Goal: Entertainment & Leisure: Consume media (video, audio)

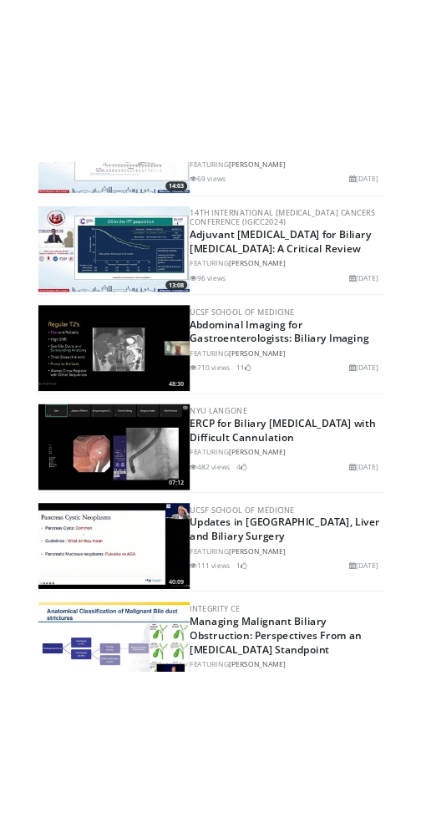
scroll to position [4330, 0]
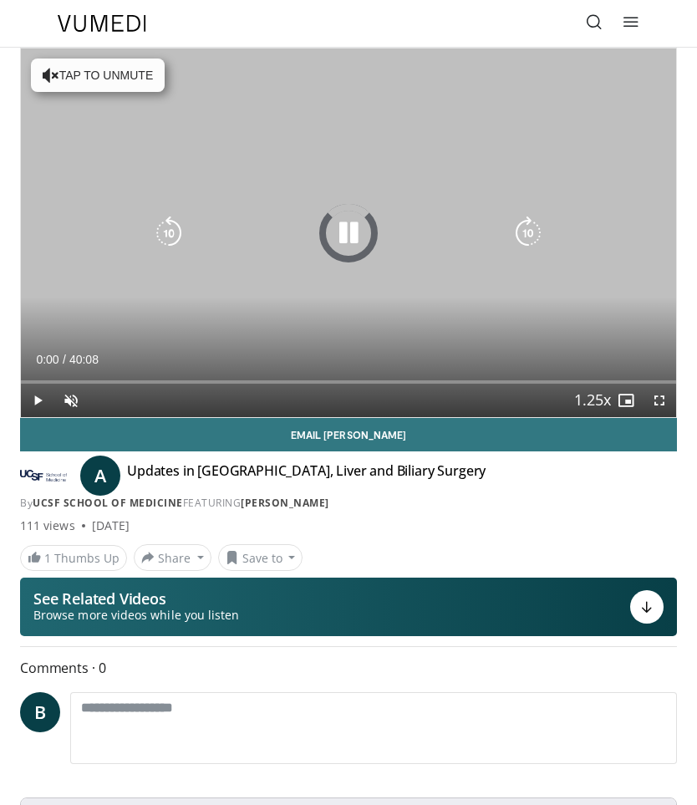
click at [357, 235] on icon "Video Player" at bounding box center [348, 232] width 33 height 33
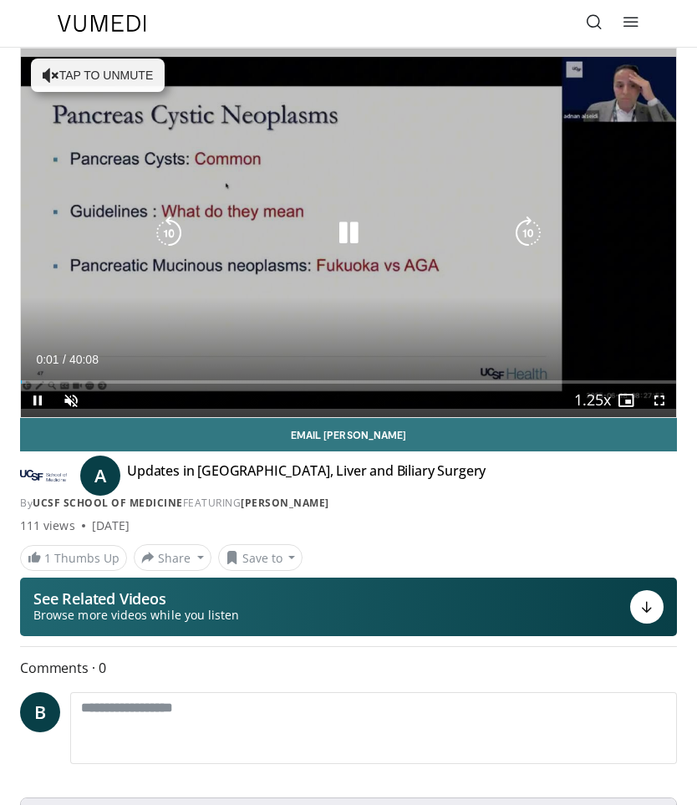
click at [354, 225] on icon "Video Player" at bounding box center [348, 232] width 33 height 33
click at [118, 66] on div "10 seconds Tap to unmute" at bounding box center [348, 232] width 655 height 369
